Goal: Navigation & Orientation: Find specific page/section

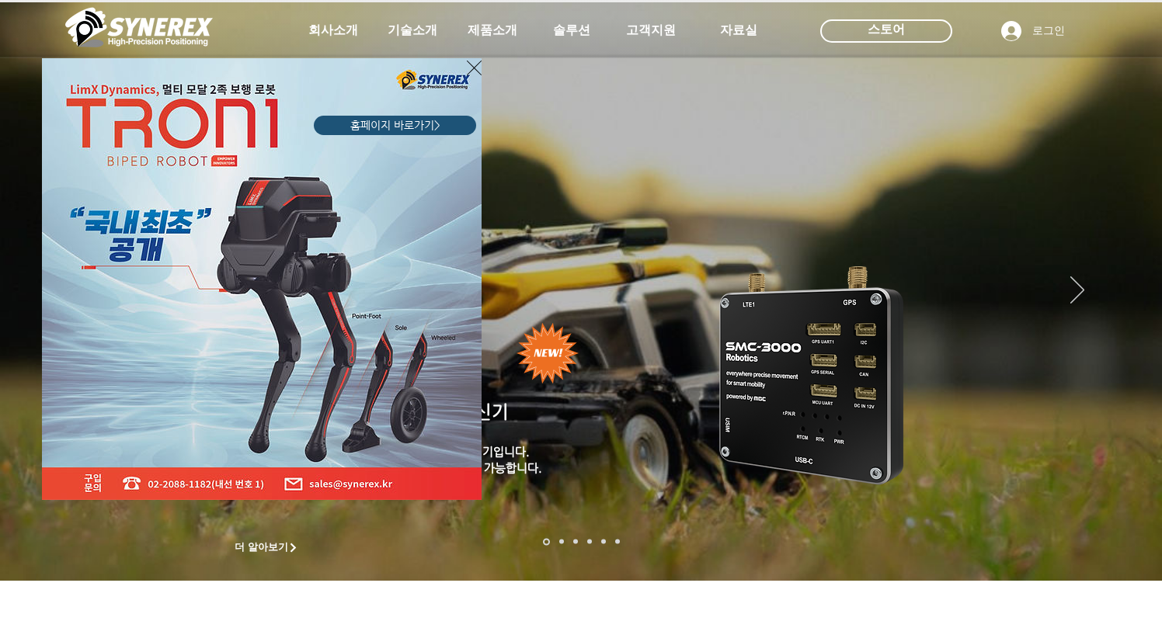
click at [476, 62] on icon "사이트로 돌아가기" at bounding box center [474, 67] width 15 height 19
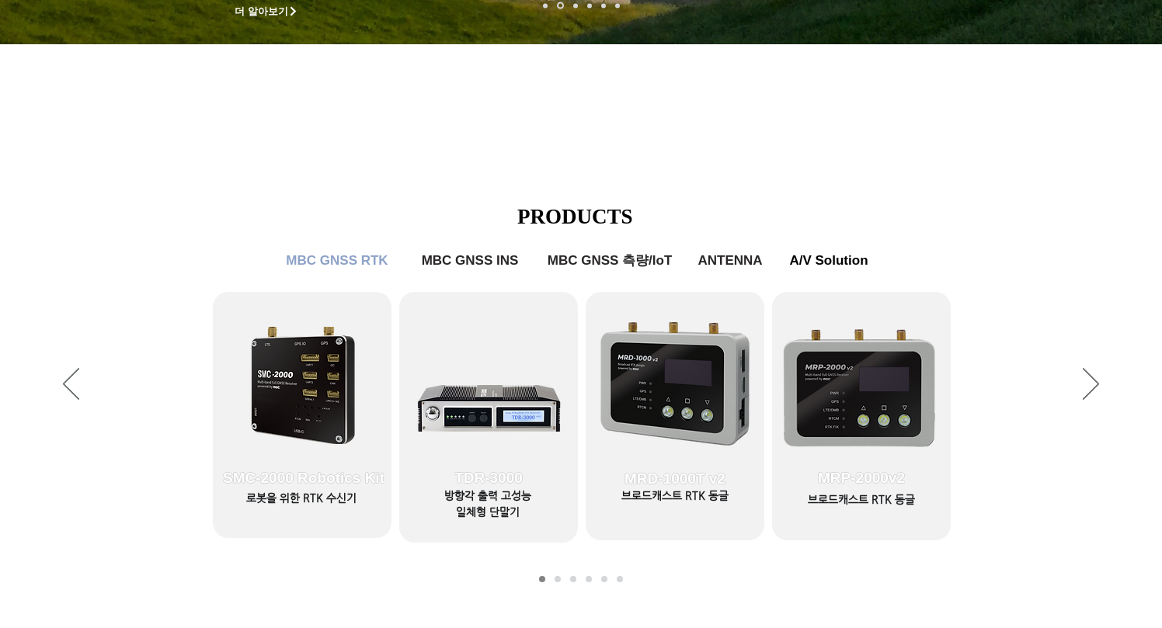
scroll to position [489, 0]
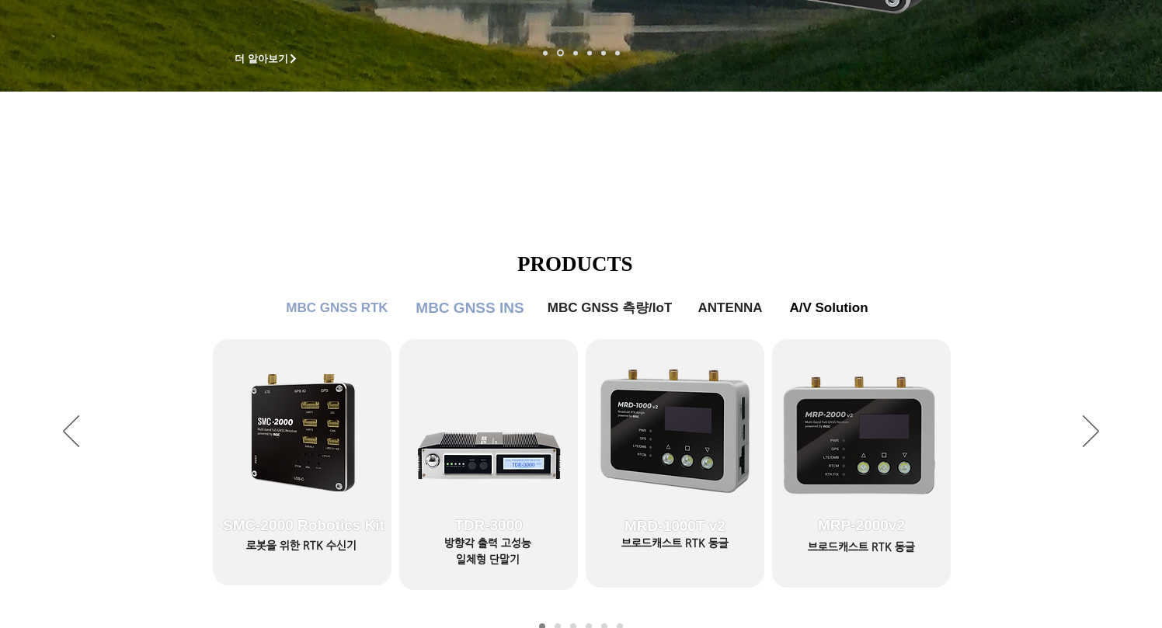
click at [480, 311] on span "MBC GNSS INS" at bounding box center [469, 308] width 108 height 17
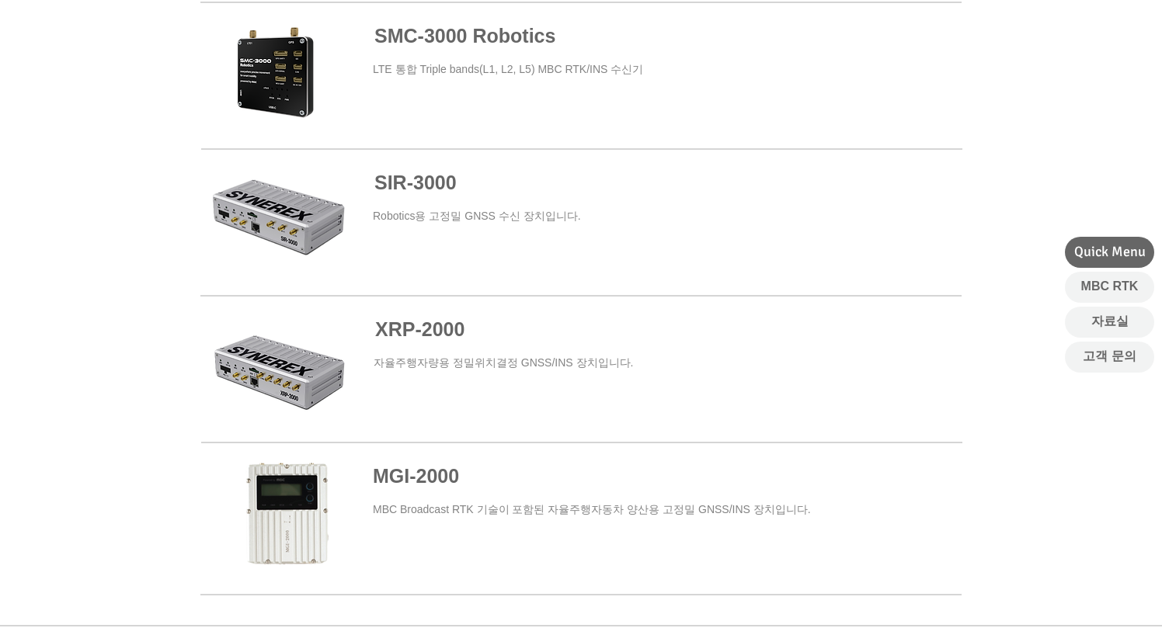
scroll to position [1010, 0]
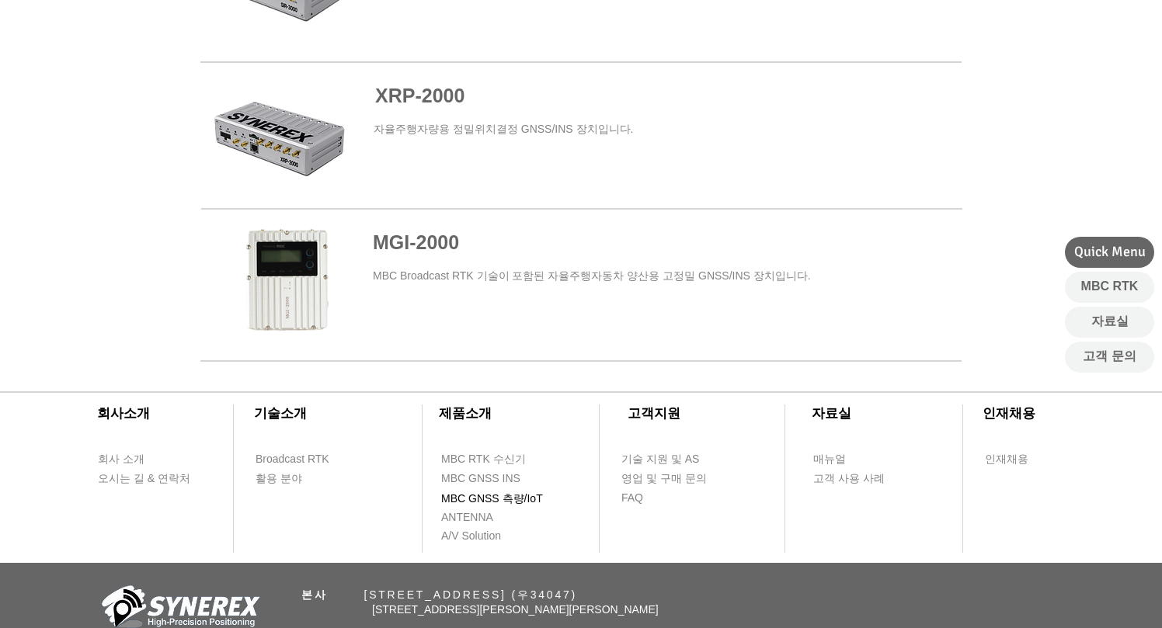
click at [518, 498] on span "MBC GNSS 측량/IoT" at bounding box center [492, 500] width 102 height 16
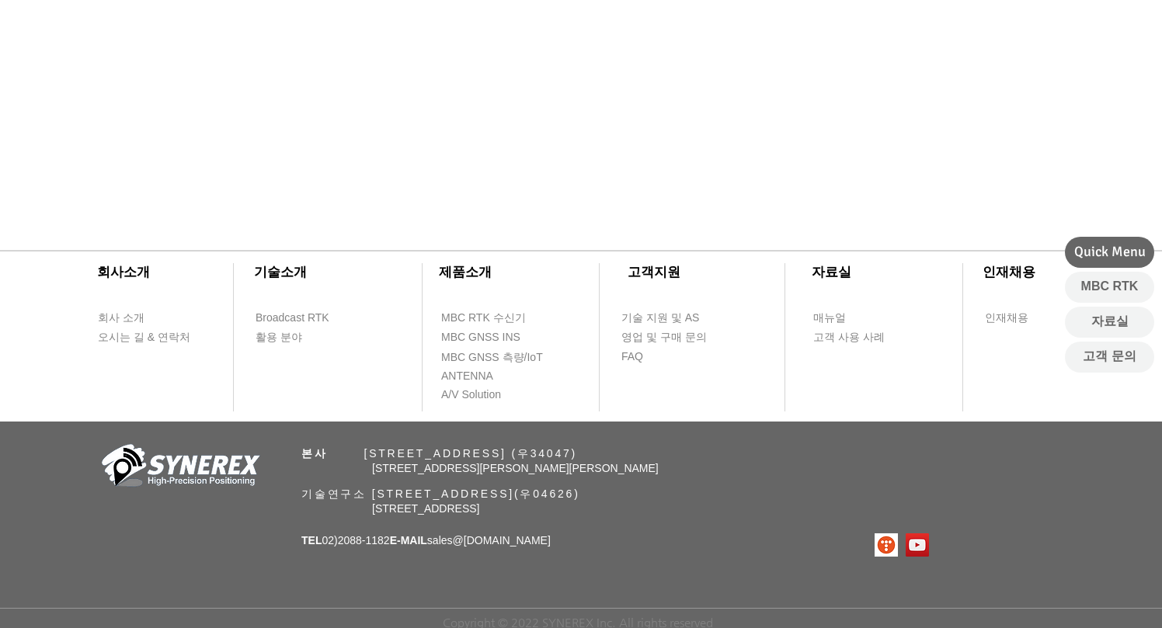
scroll to position [848, 0]
click at [485, 318] on span "MBC RTK 수신기" at bounding box center [483, 318] width 85 height 16
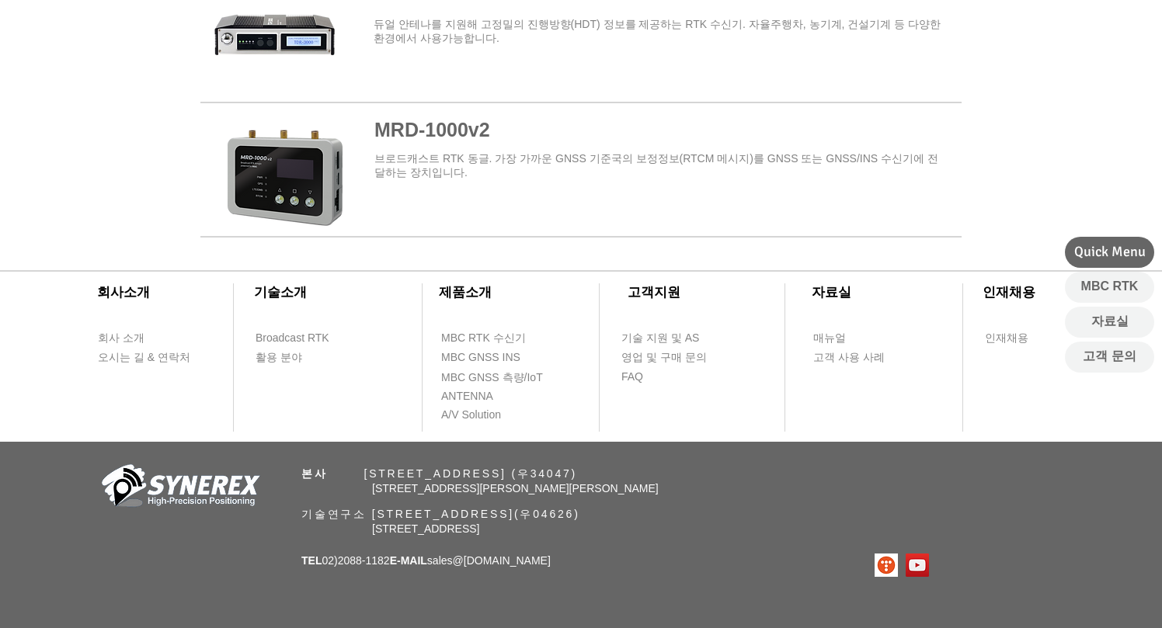
scroll to position [2016, 0]
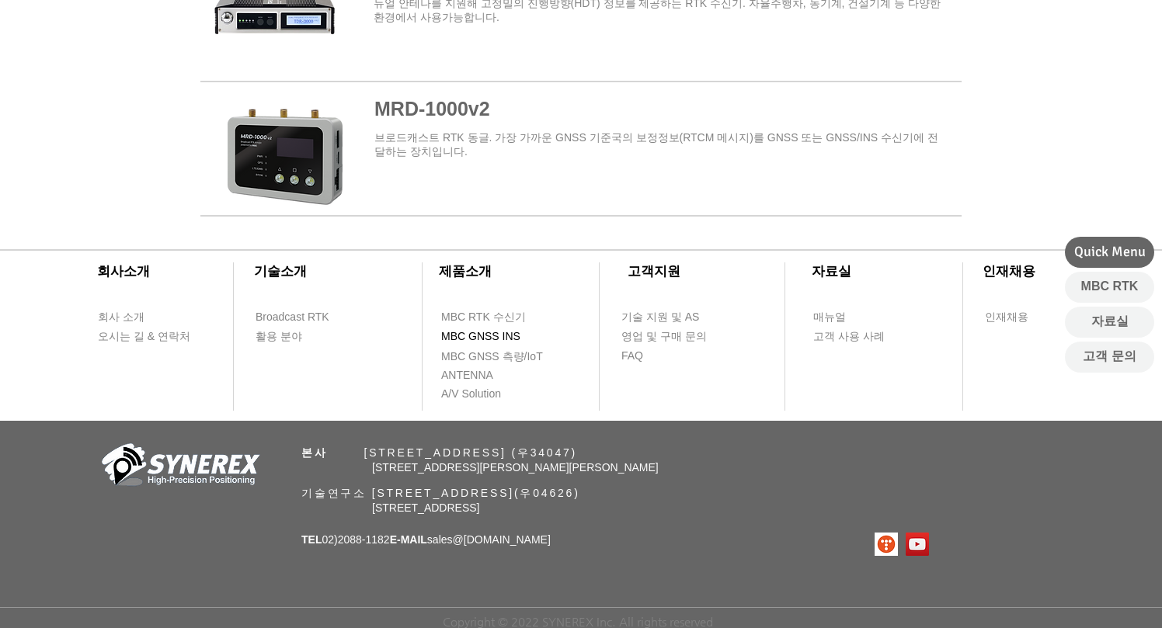
click at [480, 330] on span "MBC GNSS INS" at bounding box center [480, 337] width 79 height 16
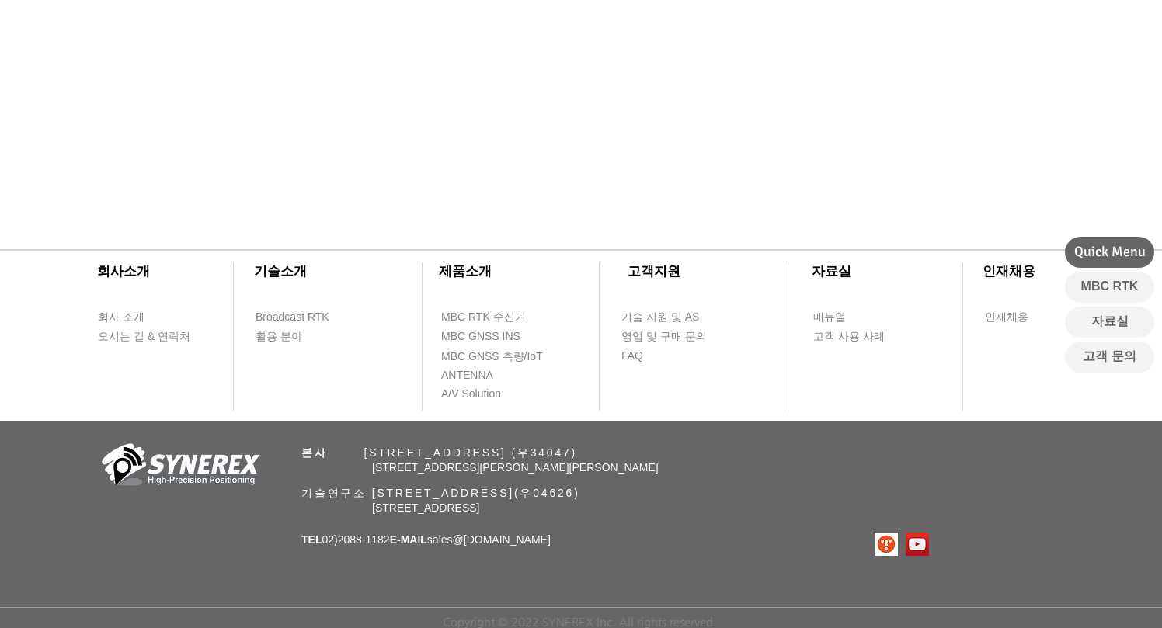
scroll to position [1010, 0]
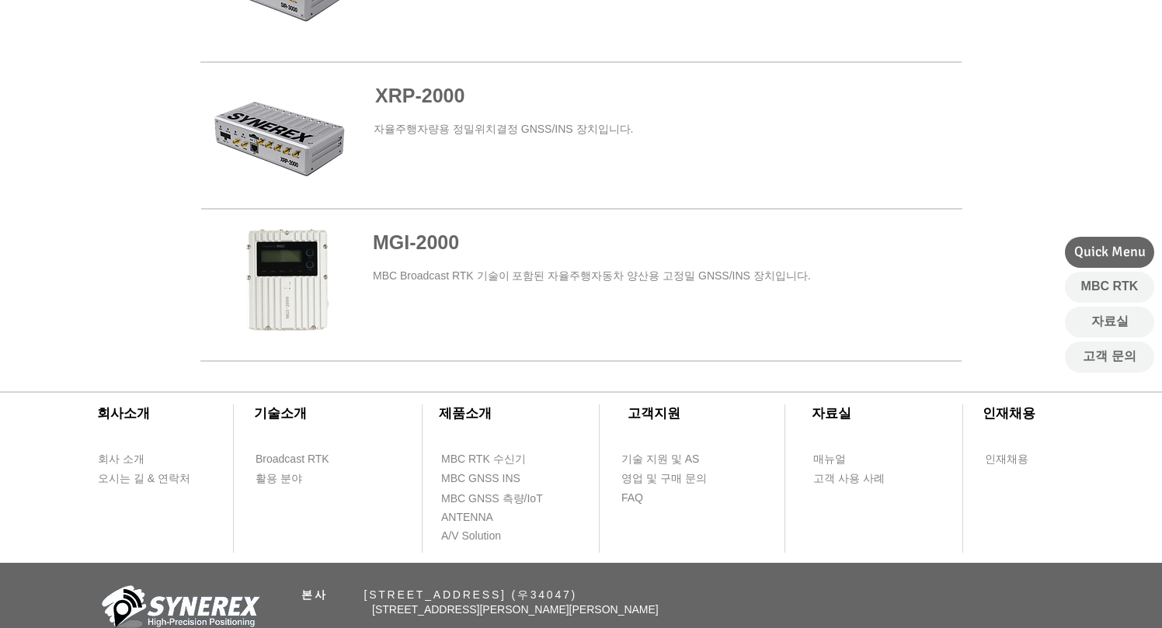
scroll to position [489, 0]
